Goal: Browse casually

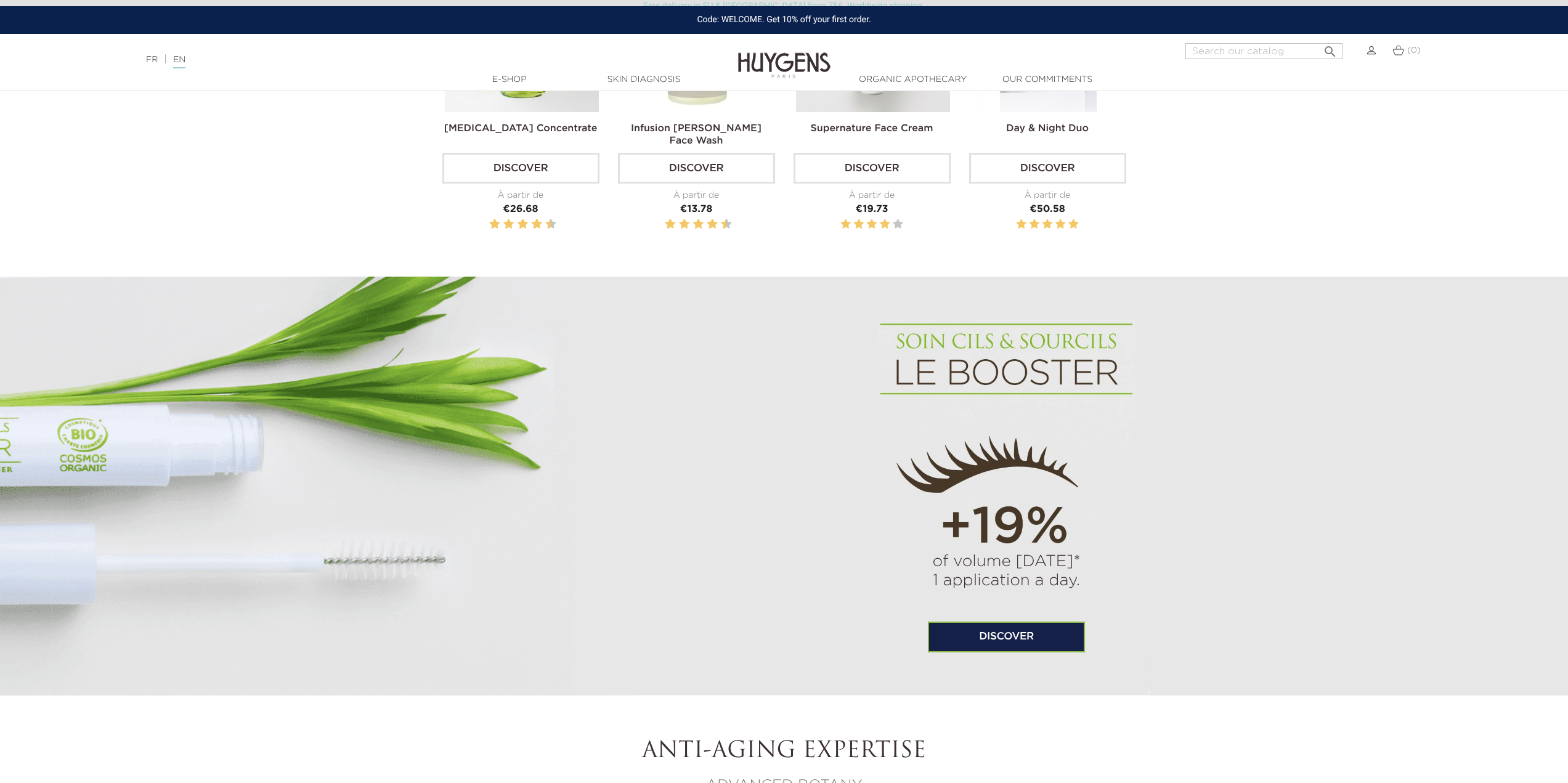
scroll to position [1048, 0]
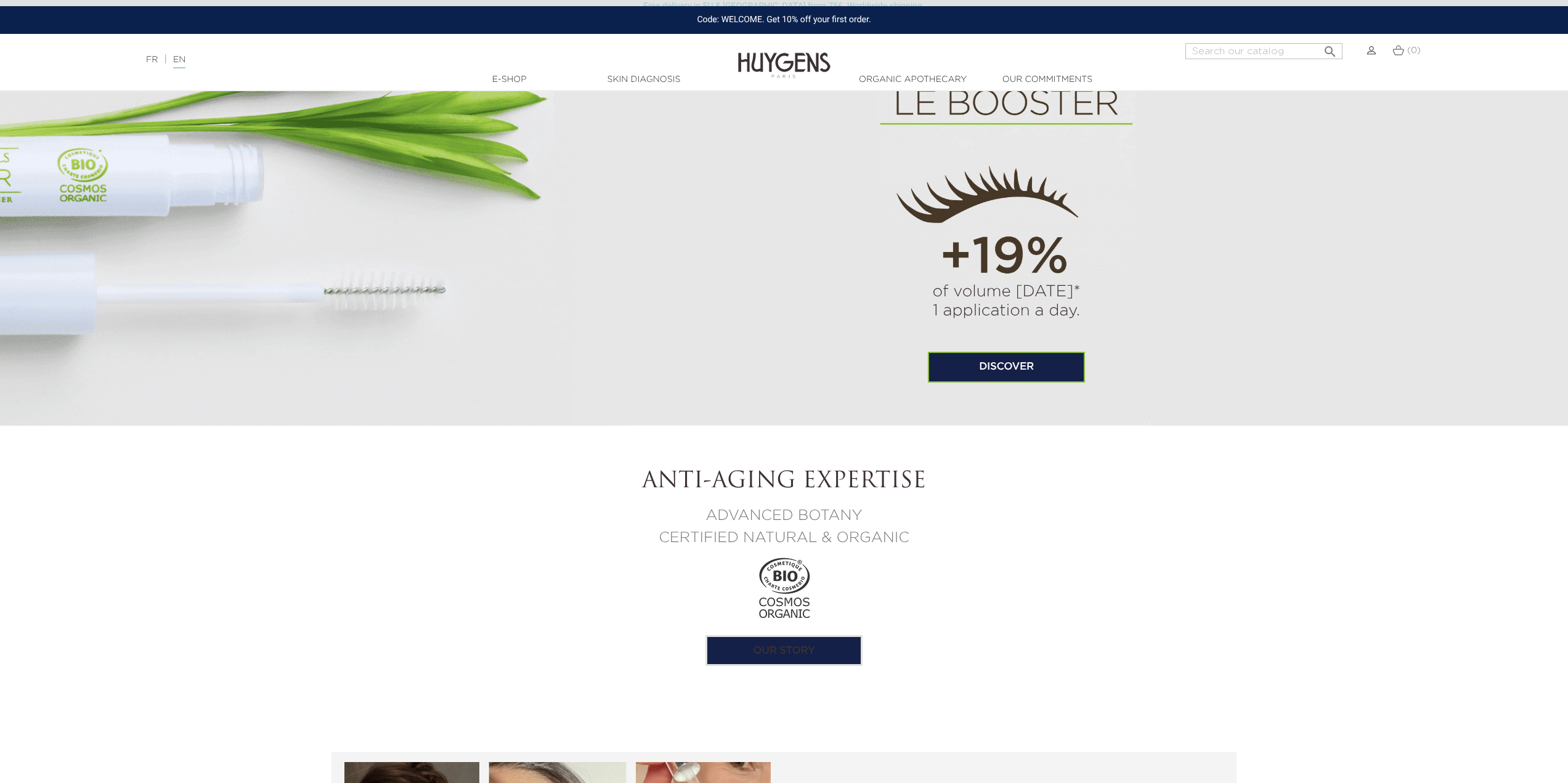
click at [1389, 48] on div "(0)" at bounding box center [1406, 58] width 43 height 29
click at [1403, 51] on img at bounding box center [1398, 50] width 11 height 10
click at [1369, 50] on img at bounding box center [1371, 51] width 9 height 9
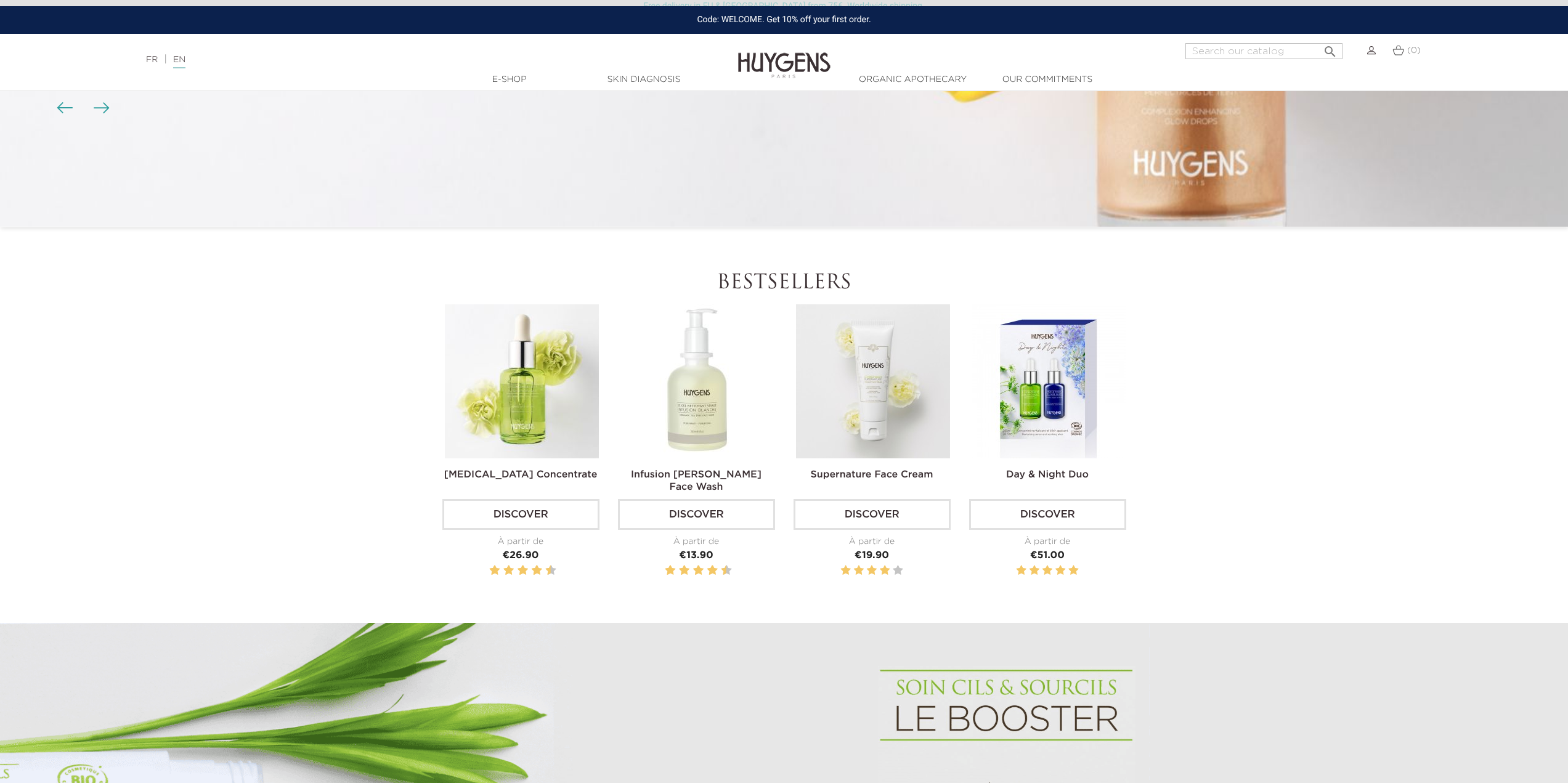
scroll to position [924, 0]
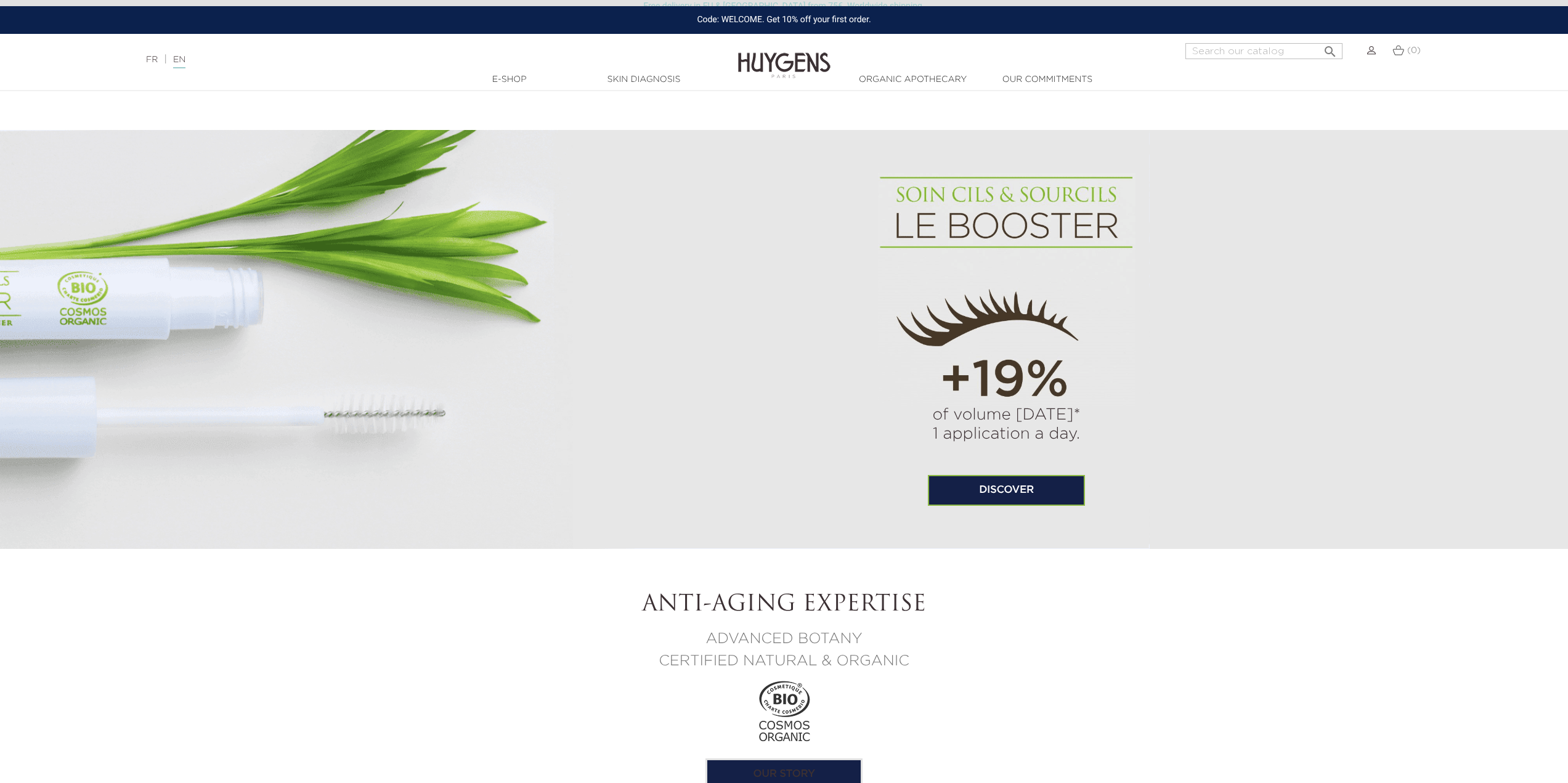
click at [998, 489] on link "Discover" at bounding box center [1006, 490] width 157 height 31
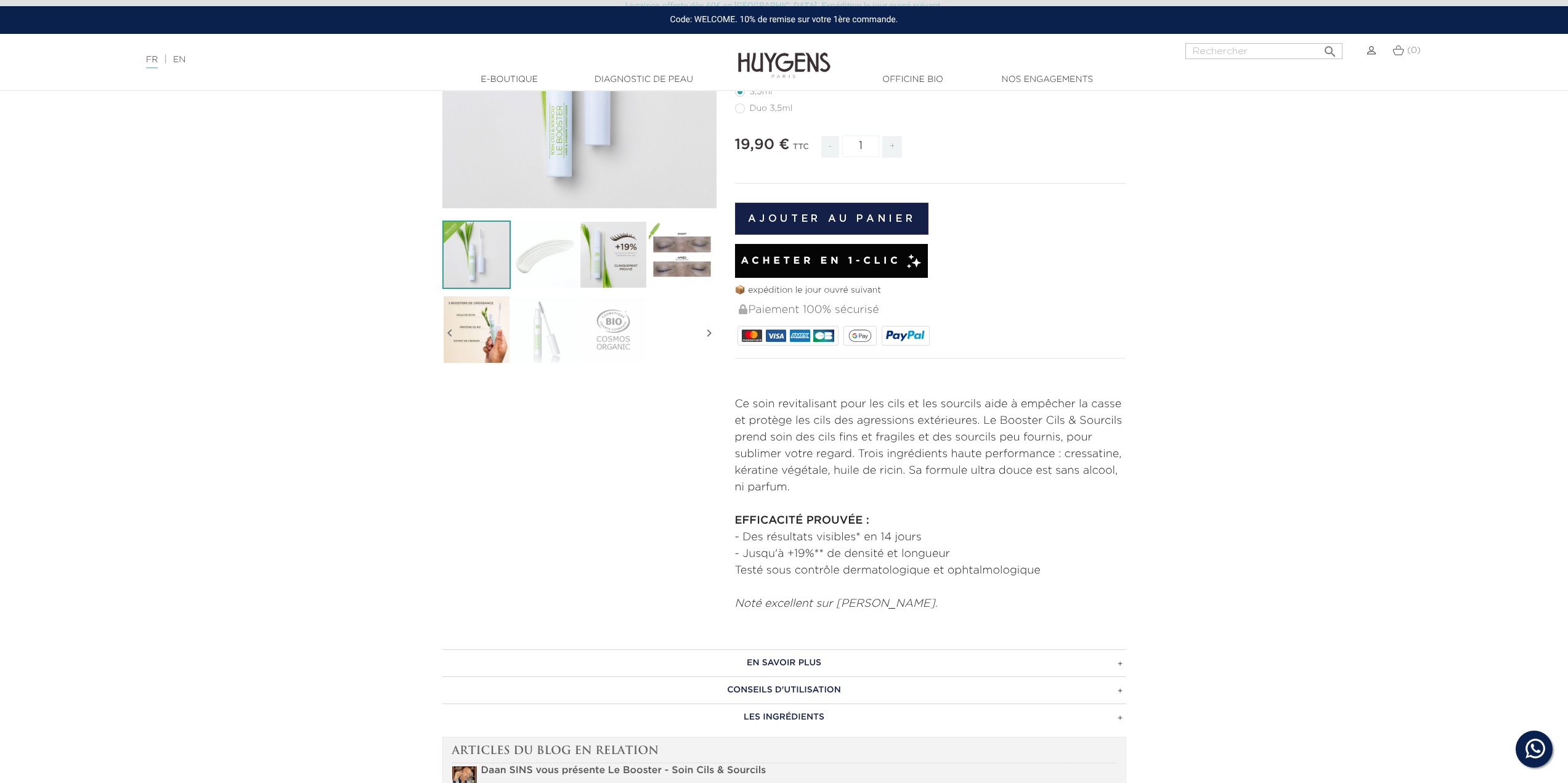
scroll to position [370, 0]
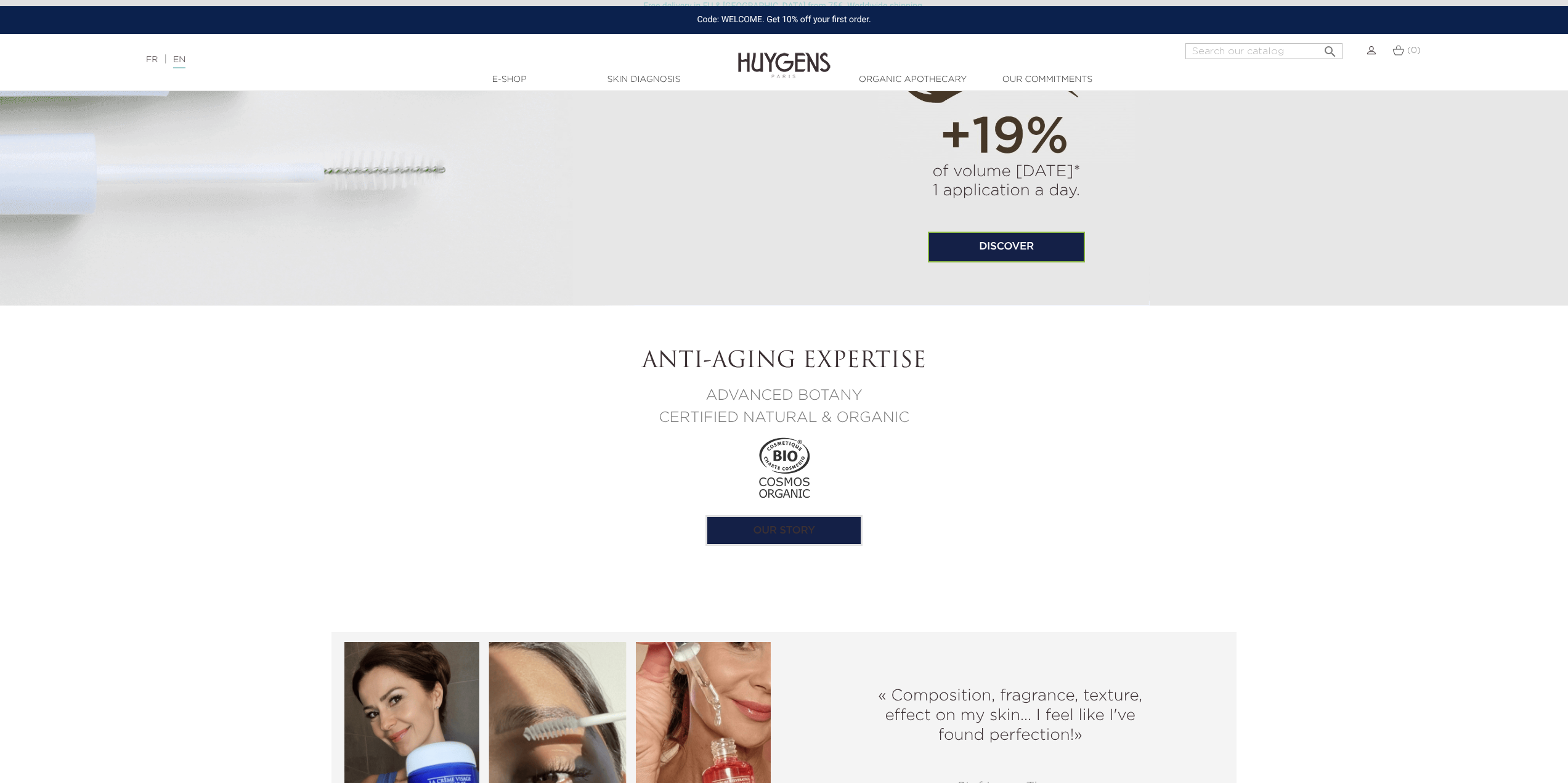
scroll to position [1541, 0]
